Goal: Information Seeking & Learning: Learn about a topic

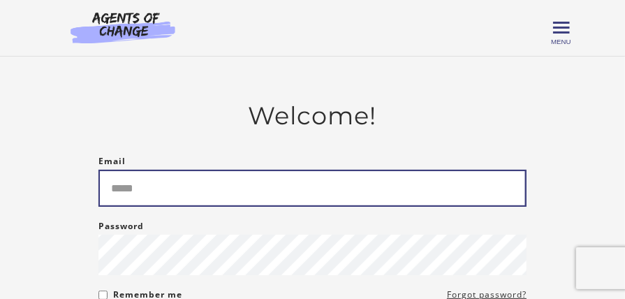
click at [122, 197] on input "Email" at bounding box center [313, 188] width 428 height 37
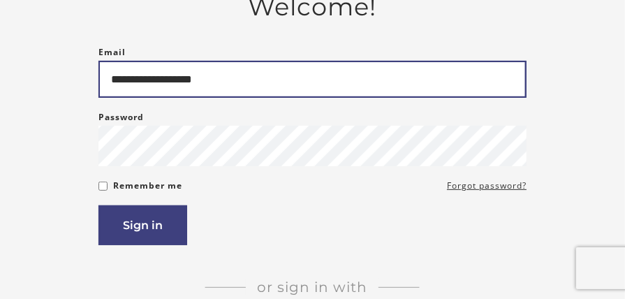
scroll to position [122, 0]
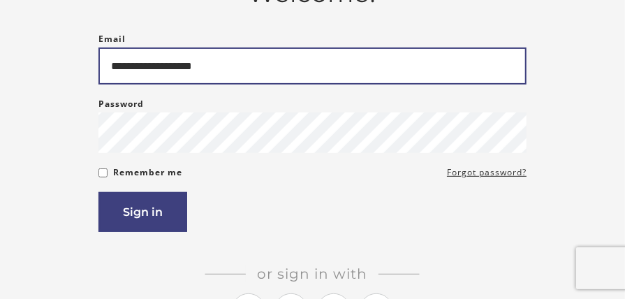
type input "**********"
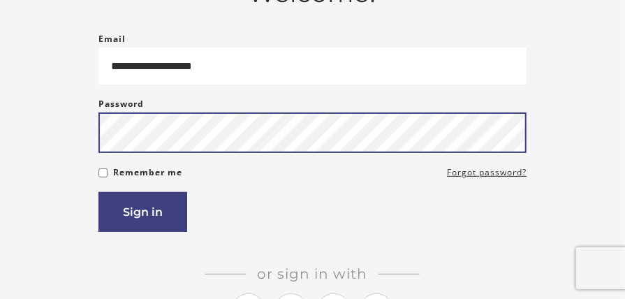
click at [99, 192] on button "Sign in" at bounding box center [143, 212] width 89 height 40
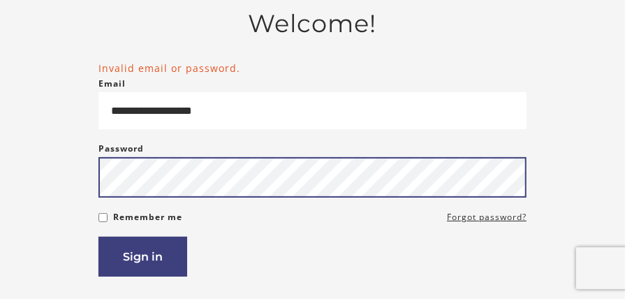
scroll to position [92, 0]
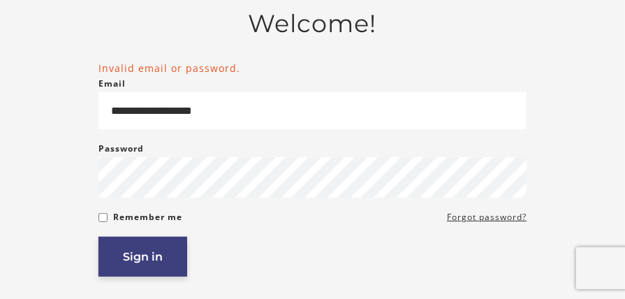
click at [155, 257] on button "Sign in" at bounding box center [143, 257] width 89 height 40
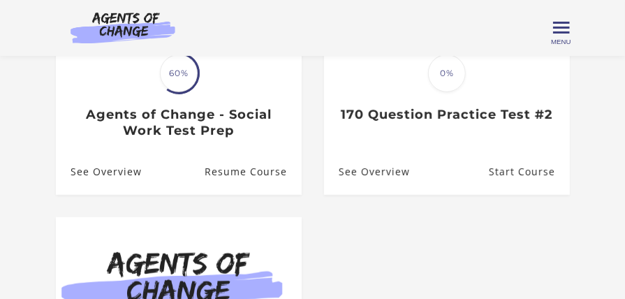
scroll to position [240, 0]
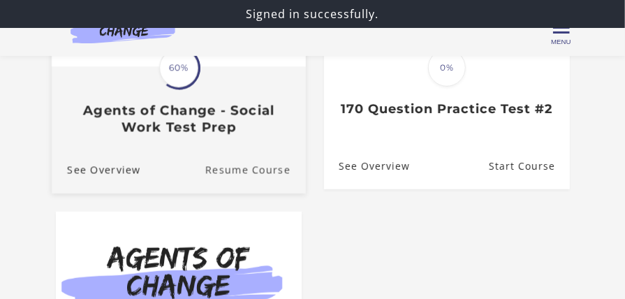
click at [251, 173] on link "Resume Course" at bounding box center [255, 170] width 101 height 47
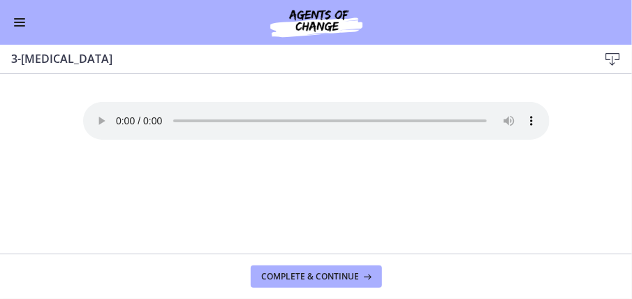
click at [17, 24] on button "Enable menu" at bounding box center [19, 22] width 17 height 17
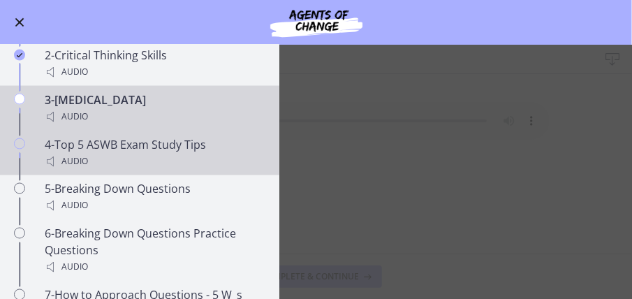
scroll to position [821, 0]
click at [82, 163] on div "Audio" at bounding box center [154, 160] width 218 height 17
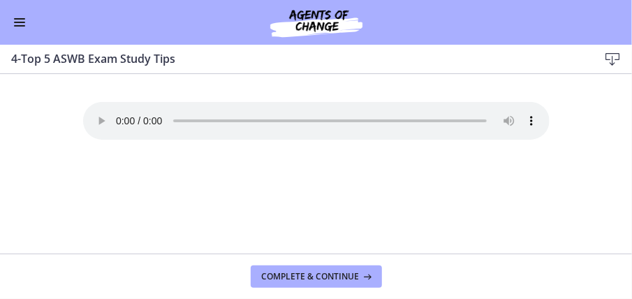
click at [19, 22] on span "Enable menu" at bounding box center [19, 22] width 11 height 1
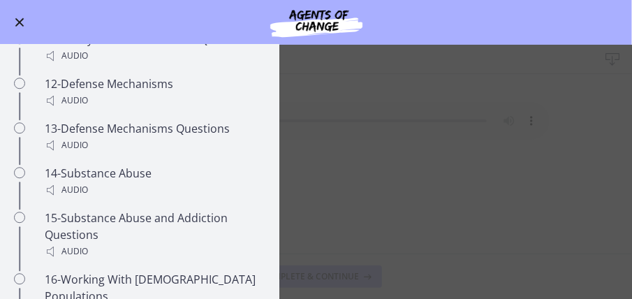
scroll to position [1241, 0]
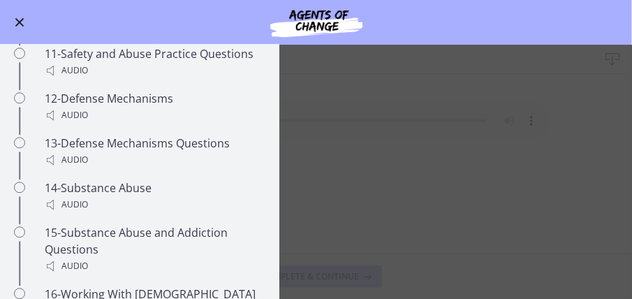
click at [428, 160] on main "4-Top 5 ASWB Exam Study Tips Download Enable fullscreen Your browser doesn't su…" at bounding box center [316, 172] width 632 height 254
click at [18, 24] on span "Enable menu" at bounding box center [19, 22] width 9 height 9
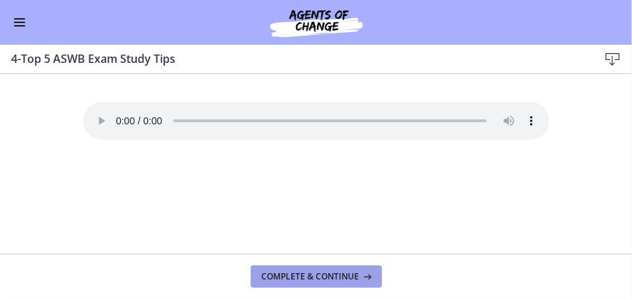
click at [312, 277] on span "Complete & continue" at bounding box center [311, 276] width 98 height 11
click at [323, 274] on span "Complete & continue" at bounding box center [311, 276] width 98 height 11
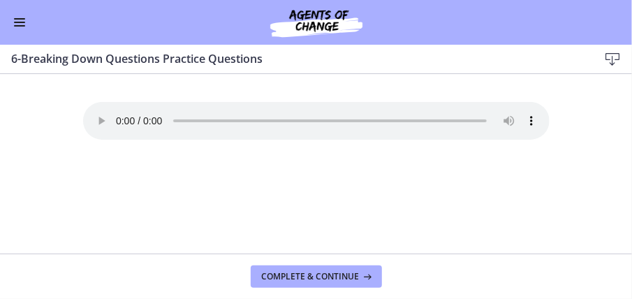
click at [18, 22] on span "Enable menu" at bounding box center [19, 22] width 11 height 1
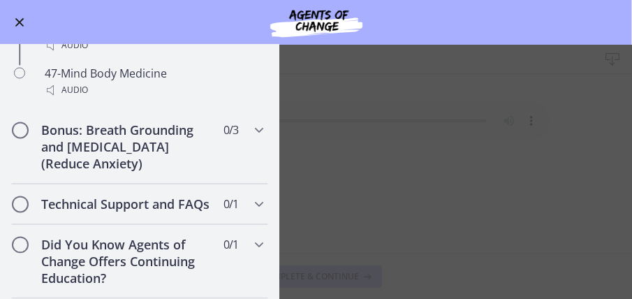
scroll to position [2907, 0]
click at [389, 31] on img at bounding box center [317, 23] width 168 height 34
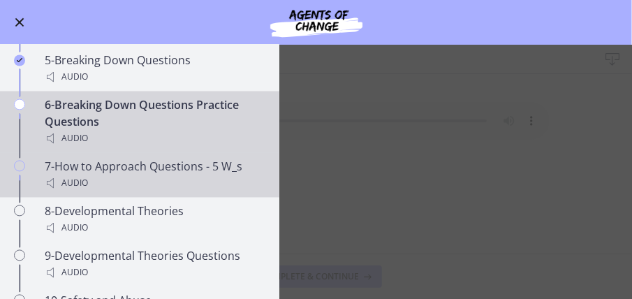
scroll to position [949, 0]
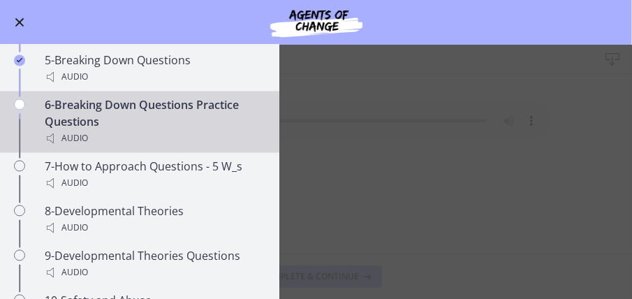
click at [323, 191] on main "6-Breaking Down Questions Practice Questions Download Enable fullscreen Your br…" at bounding box center [316, 172] width 632 height 254
